Goal: Task Accomplishment & Management: Use online tool/utility

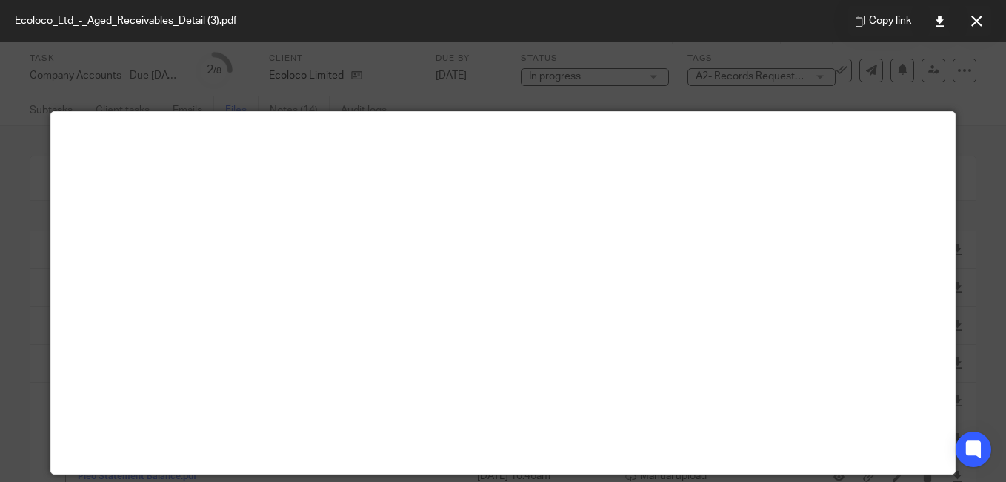
scroll to position [74, 0]
click at [981, 24] on icon at bounding box center [977, 21] width 11 height 11
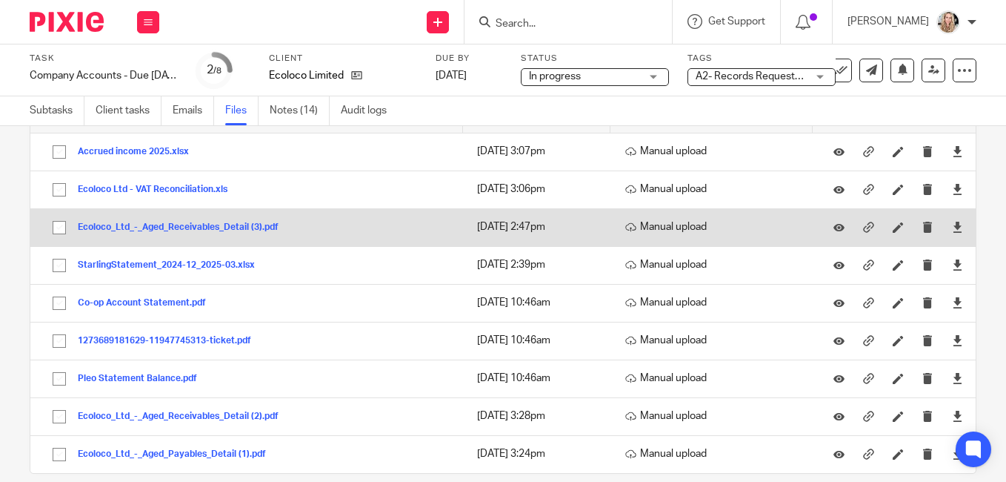
scroll to position [119, 0]
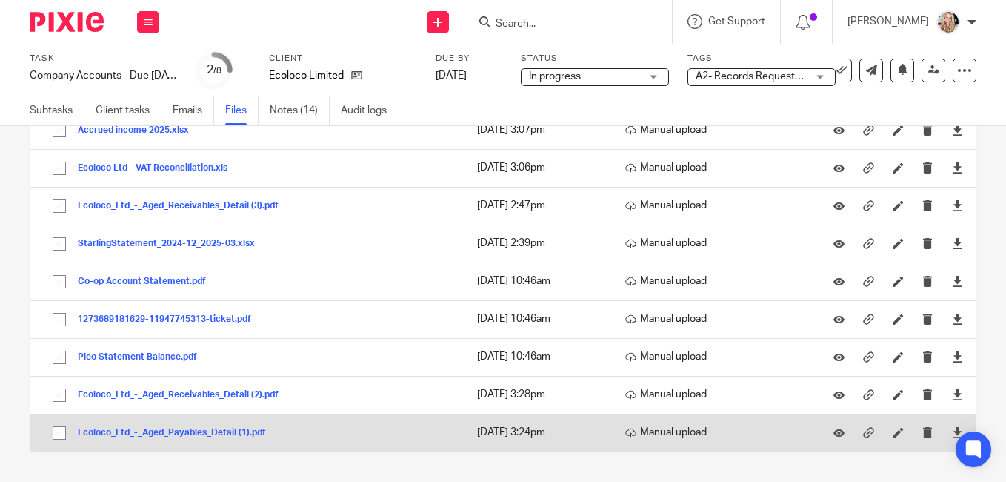
click at [199, 430] on button "Ecoloco_Ltd_-_Aged_Payables_Detail (1).pdf" at bounding box center [177, 433] width 199 height 10
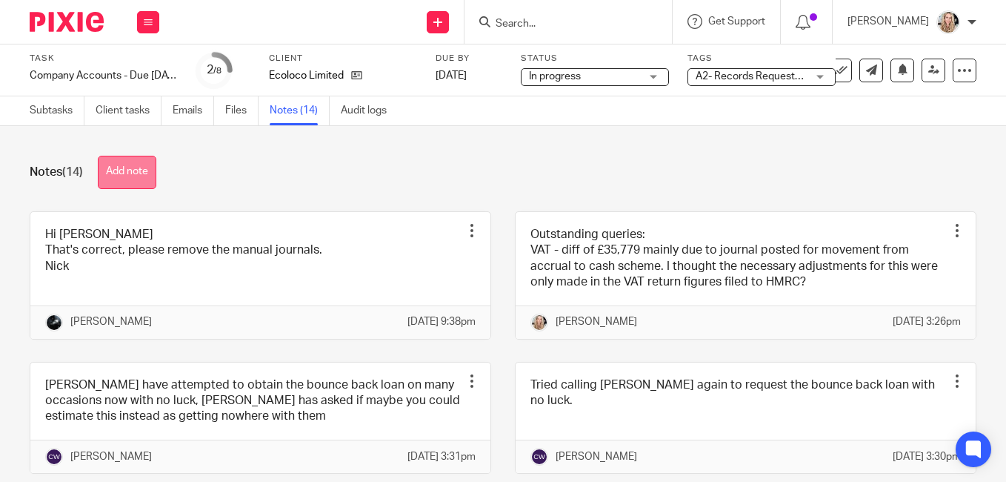
click at [133, 168] on button "Add note" at bounding box center [127, 172] width 59 height 33
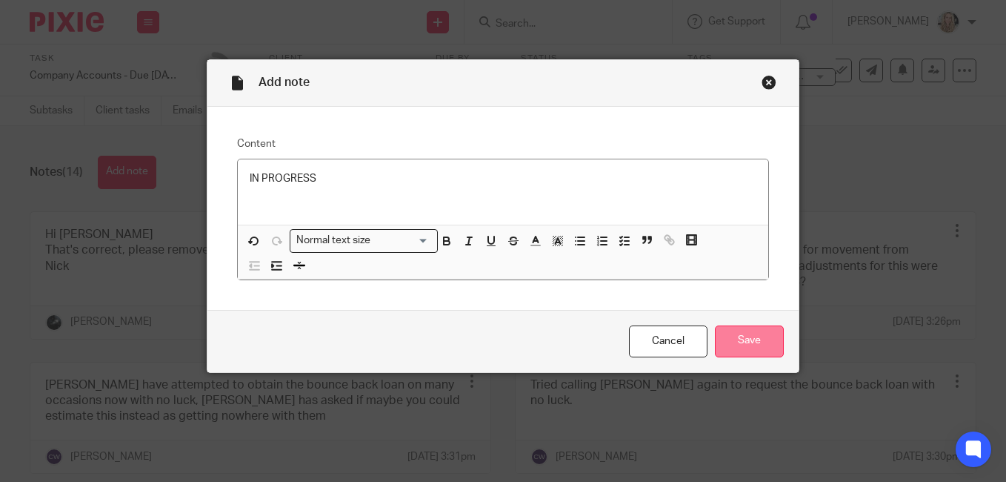
click at [733, 341] on input "Save" at bounding box center [749, 341] width 69 height 32
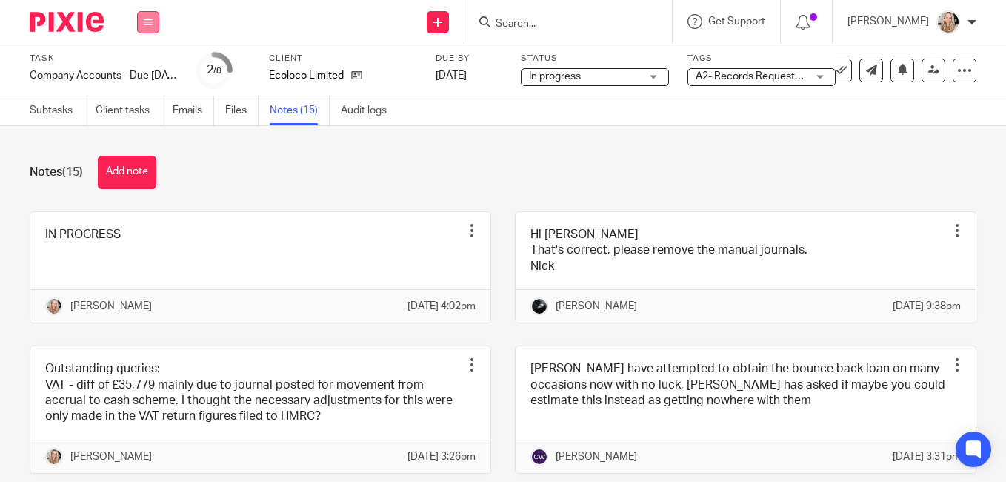
click at [151, 21] on icon at bounding box center [148, 22] width 9 height 9
click at [142, 68] on link "Work" at bounding box center [141, 69] width 26 height 10
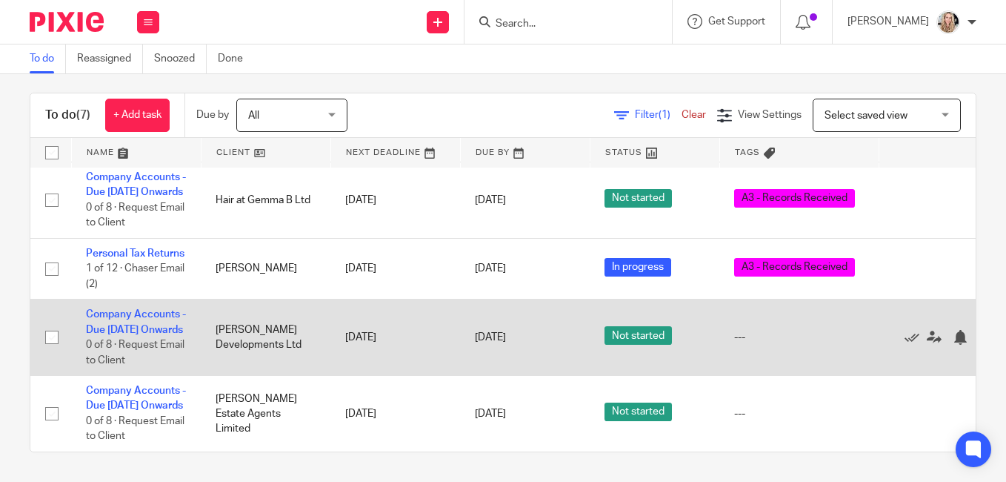
scroll to position [336, 0]
